Goal: Information Seeking & Learning: Learn about a topic

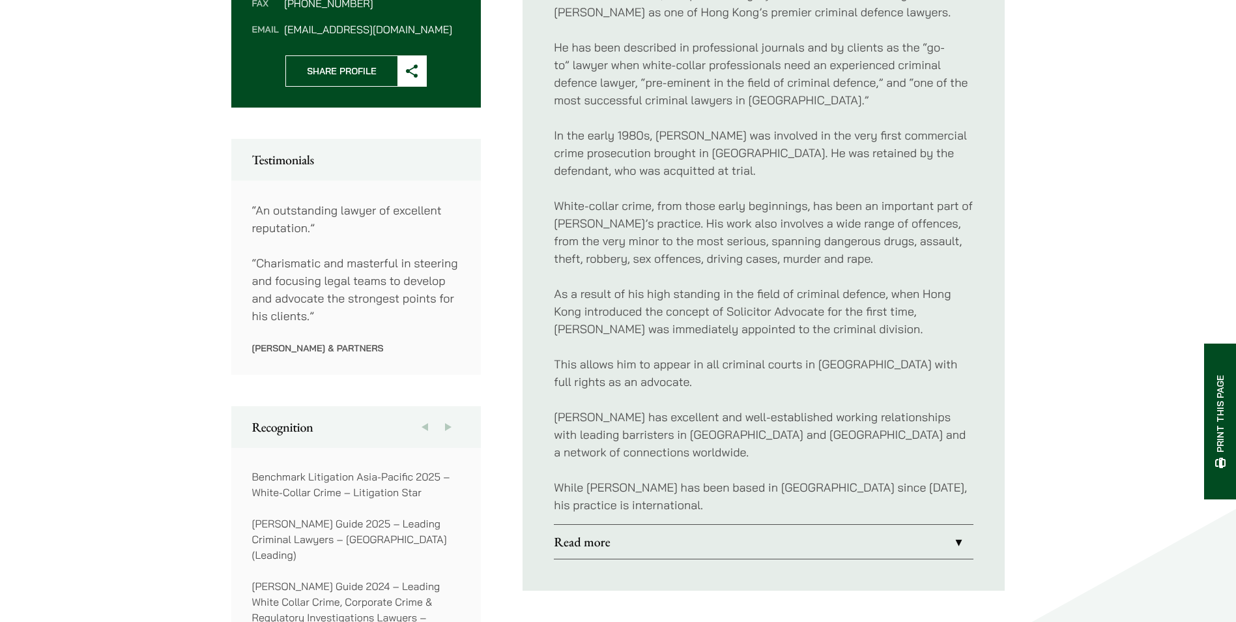
scroll to position [717, 0]
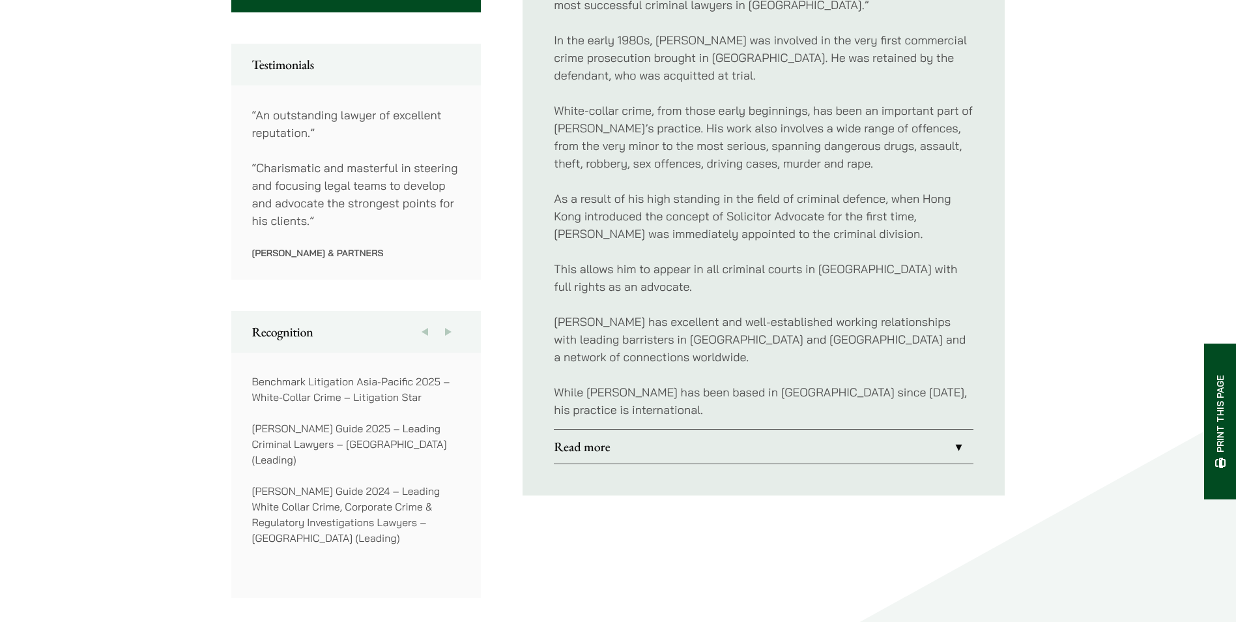
click at [590, 429] on link "Read more" at bounding box center [764, 446] width 420 height 34
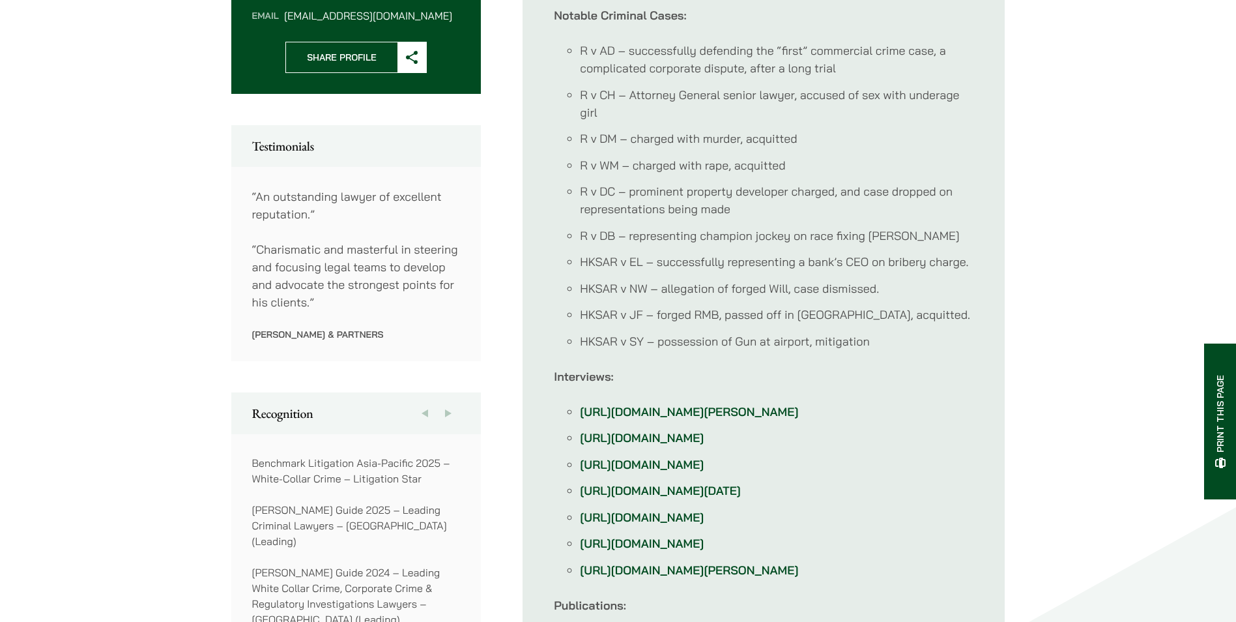
scroll to position [586, 0]
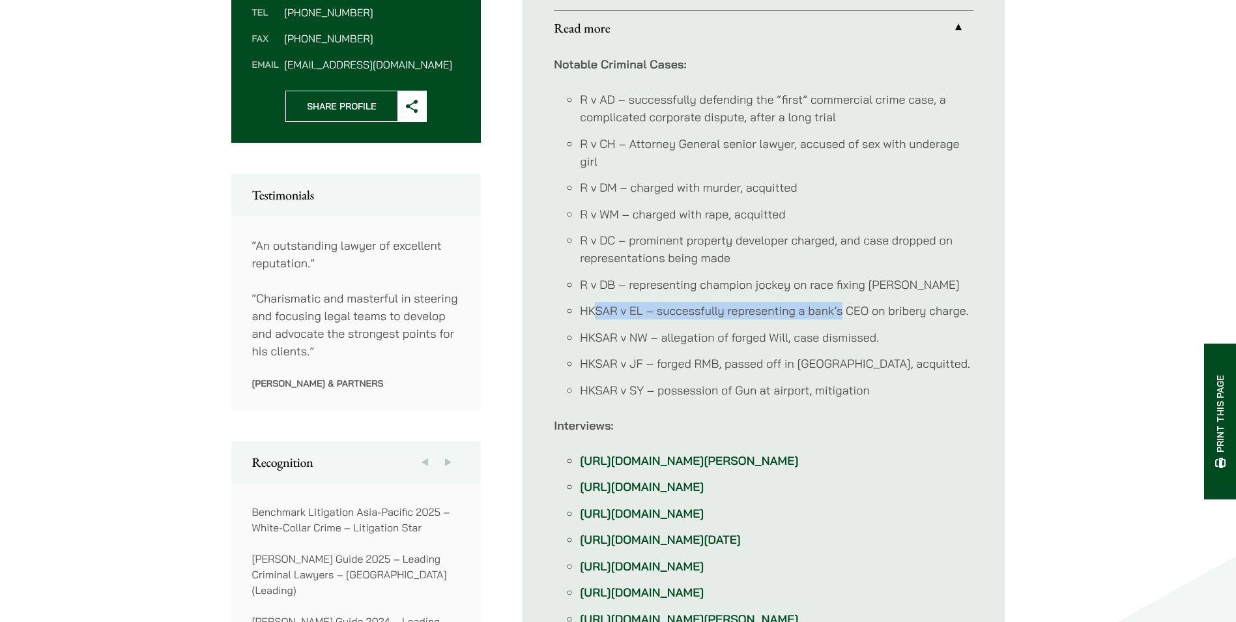
drag, startPoint x: 593, startPoint y: 297, endPoint x: 840, endPoint y: 295, distance: 246.9
click at [840, 302] on li "HKSAR v EL – successfully representing a bank’s CEO on bribery charge." at bounding box center [776, 311] width 393 height 18
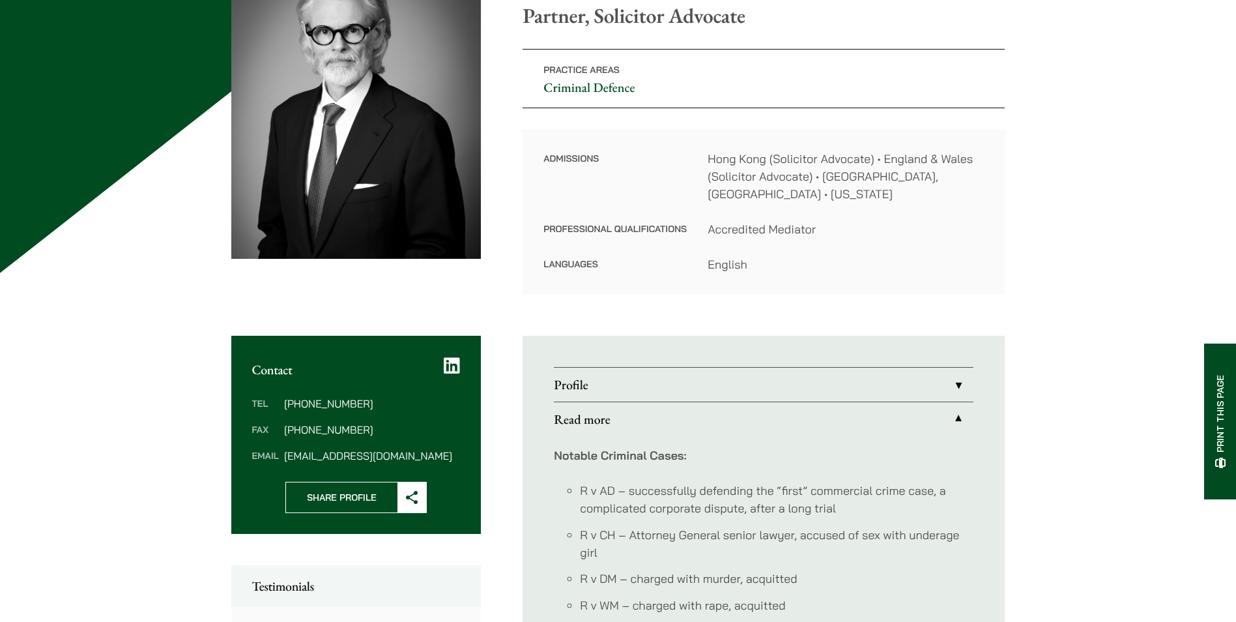
scroll to position [0, 0]
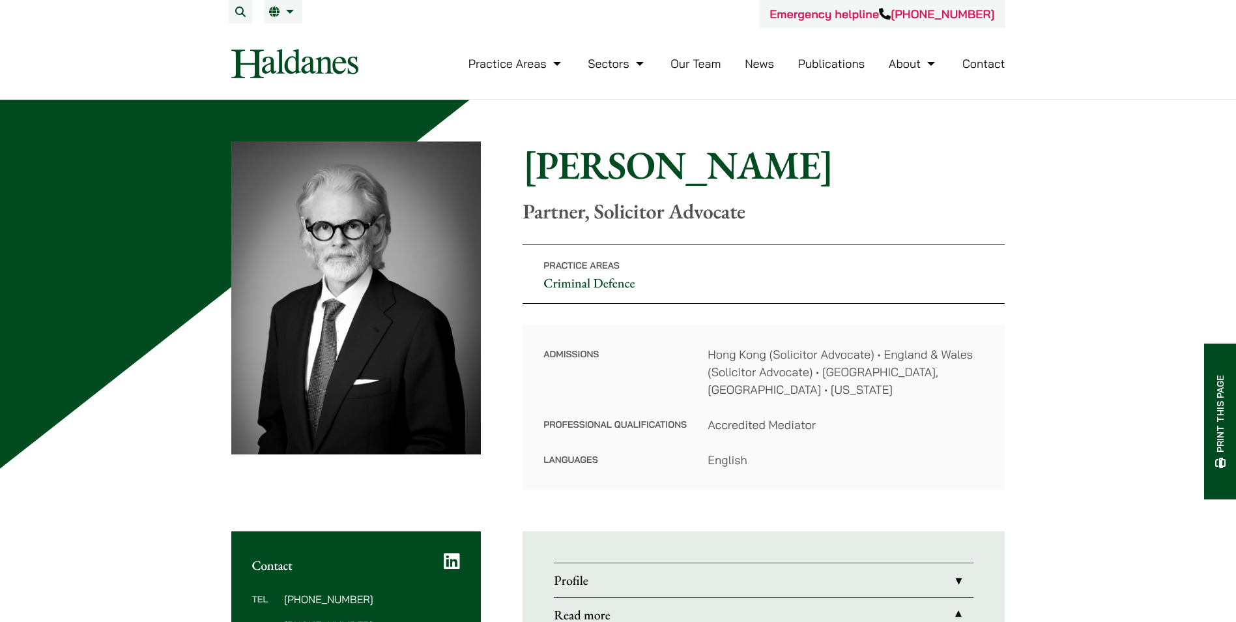
click at [695, 61] on link "Our Team" at bounding box center [695, 63] width 50 height 15
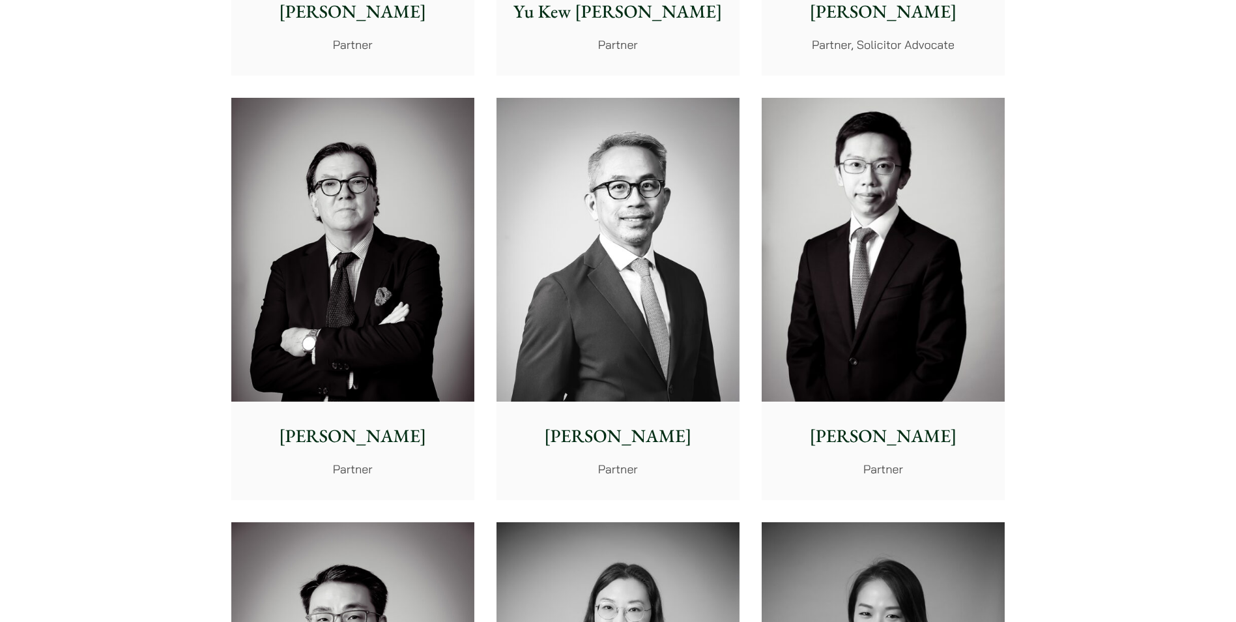
scroll to position [1433, 0]
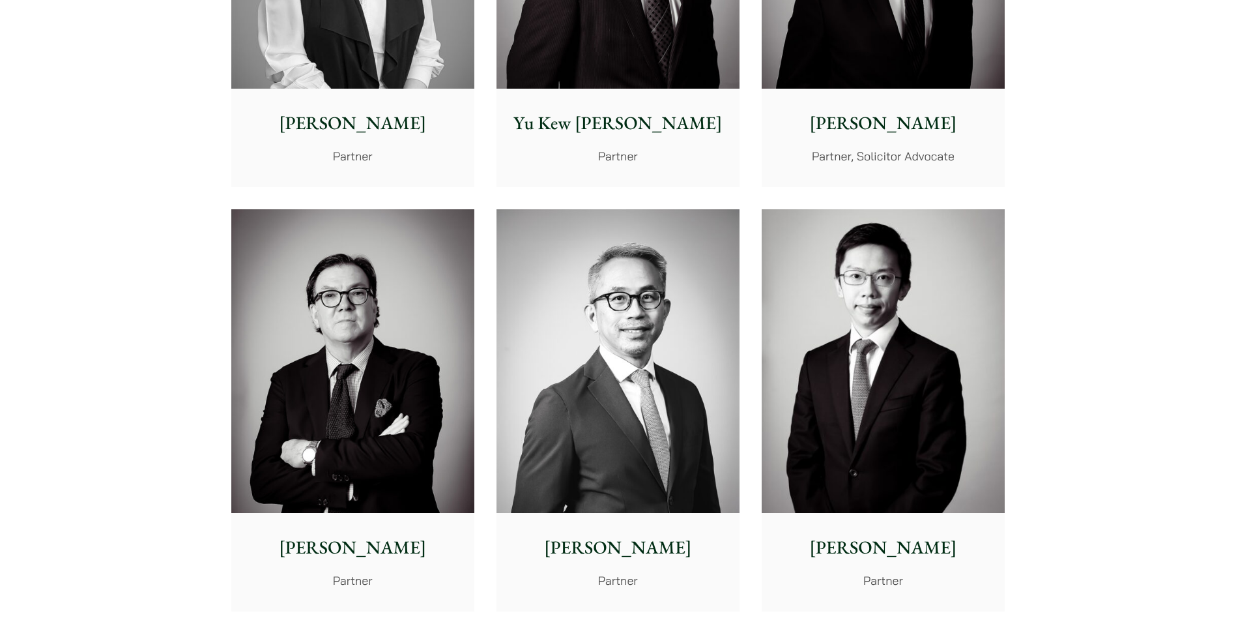
click at [953, 345] on img at bounding box center [883, 361] width 243 height 304
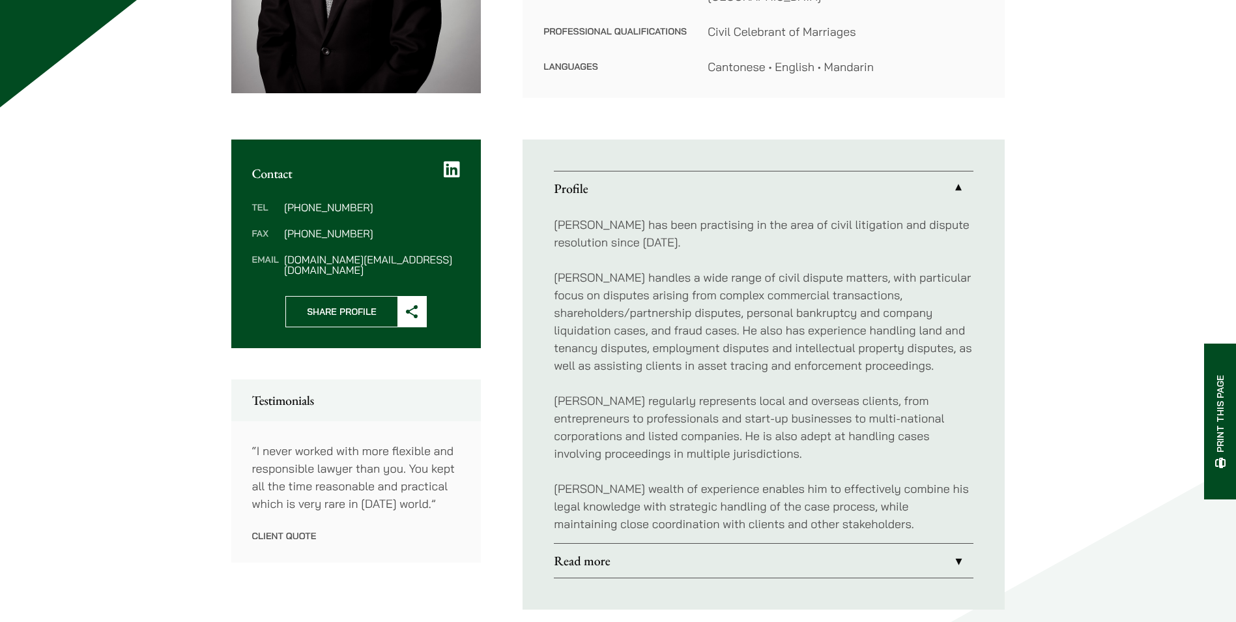
scroll to position [521, 0]
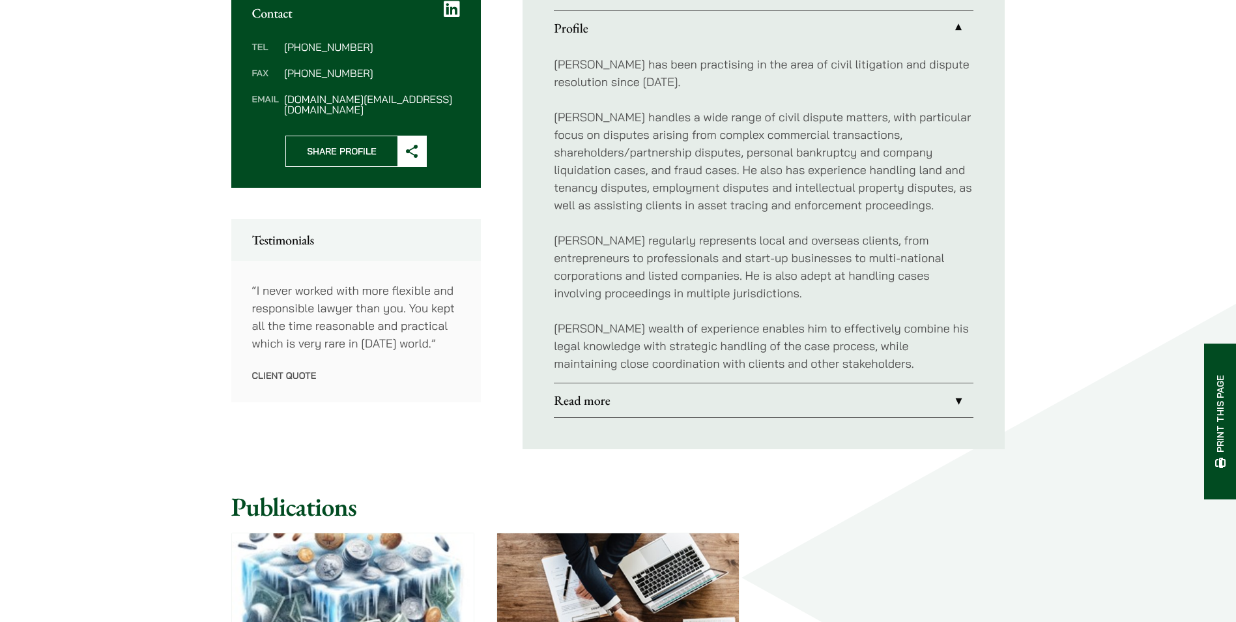
click at [567, 397] on link "Read more" at bounding box center [764, 400] width 420 height 34
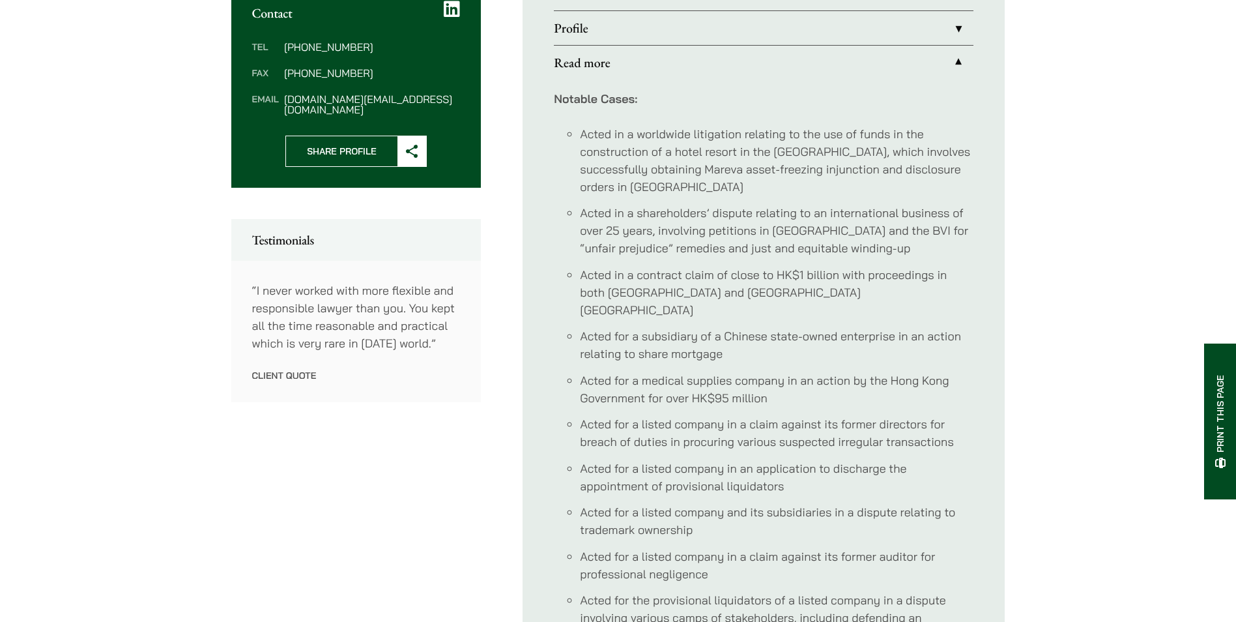
scroll to position [586, 0]
